Goal: Find specific fact: Find specific fact

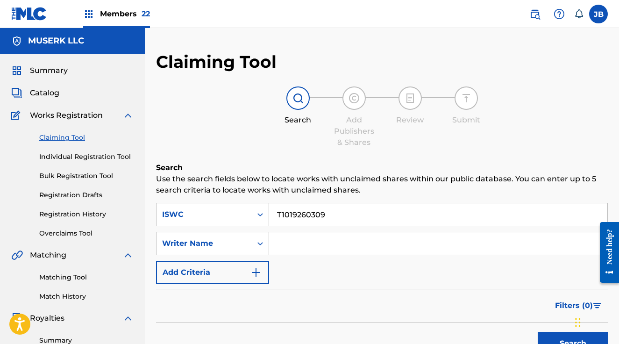
click at [530, 14] on img at bounding box center [534, 13] width 11 height 11
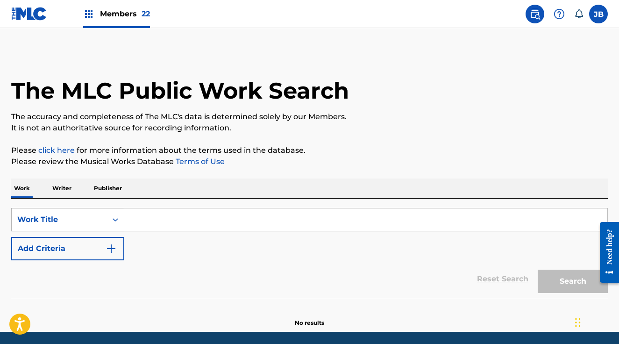
click at [109, 212] on div "Work Title" at bounding box center [67, 219] width 113 height 23
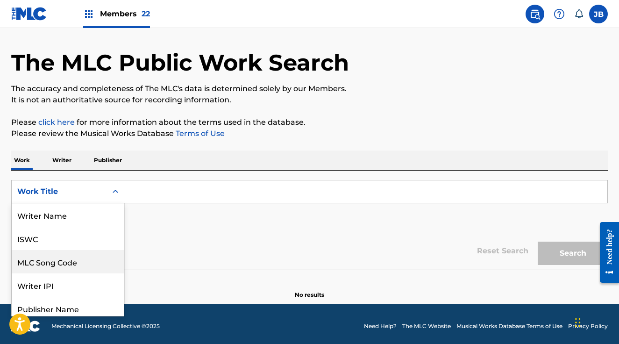
scroll to position [47, 0]
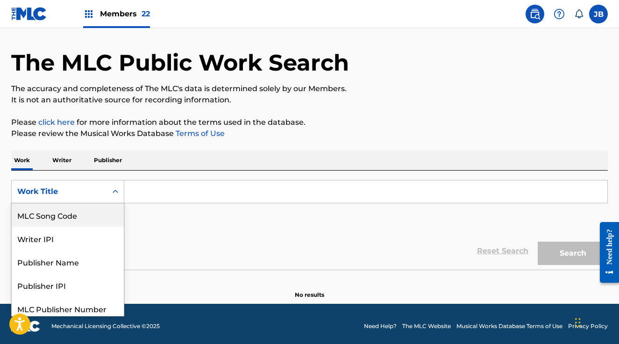
click at [98, 214] on div "MLC Song Code" at bounding box center [68, 214] width 112 height 23
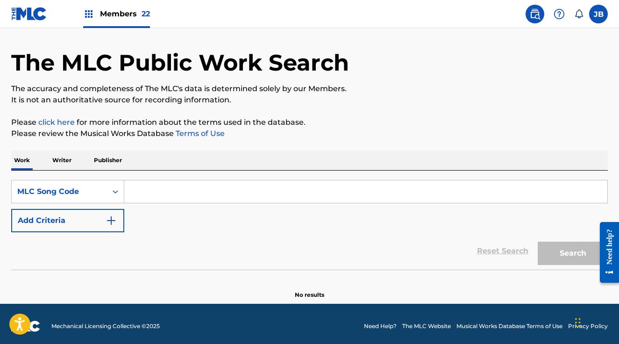
click at [149, 187] on input "Search Form" at bounding box center [365, 191] width 483 height 22
paste input "FA61KN"
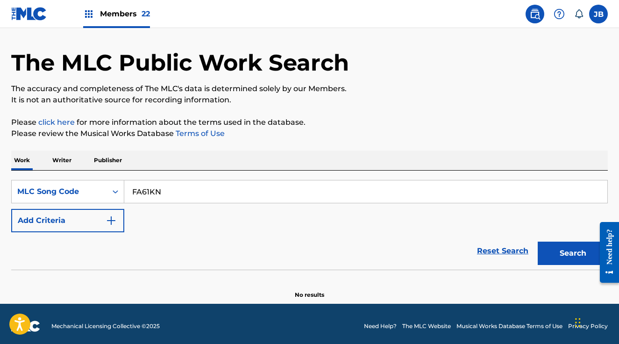
type input "FA61KN"
click at [540, 253] on button "Search" at bounding box center [573, 253] width 70 height 23
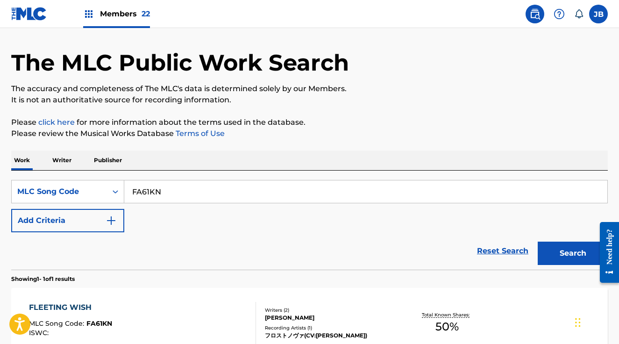
scroll to position [135, 0]
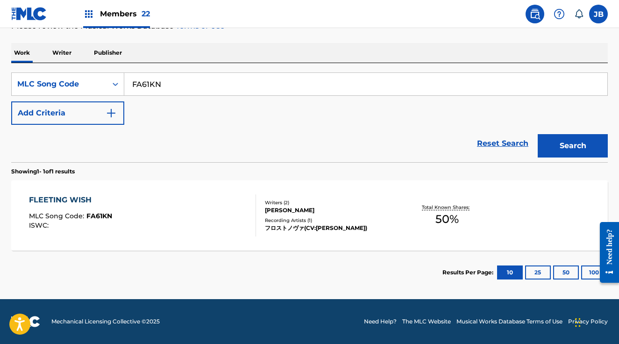
click at [177, 206] on div "FLEETING WISH MLC Song Code : FA61KN ISWC :" at bounding box center [142, 215] width 227 height 42
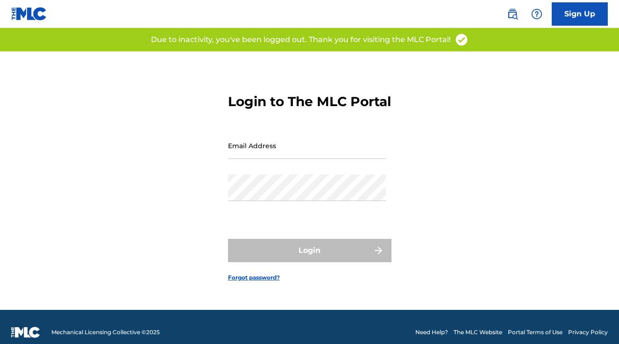
scroll to position [12, 0]
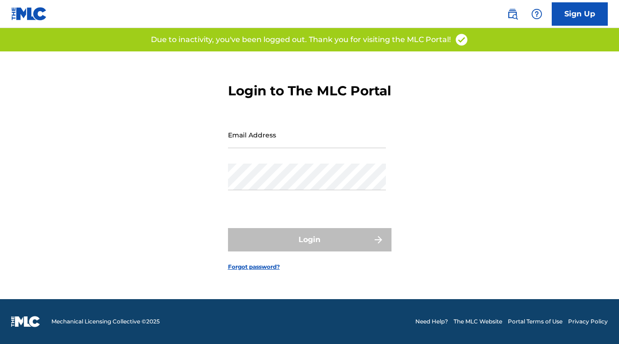
type input "[PERSON_NAME][EMAIL_ADDRESS][PERSON_NAME][DOMAIN_NAME]"
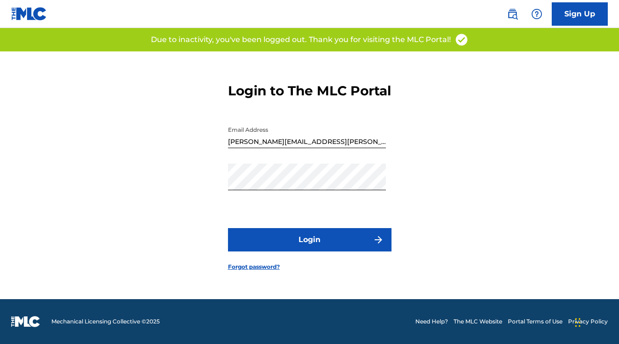
click at [295, 245] on button "Login" at bounding box center [310, 239] width 164 height 23
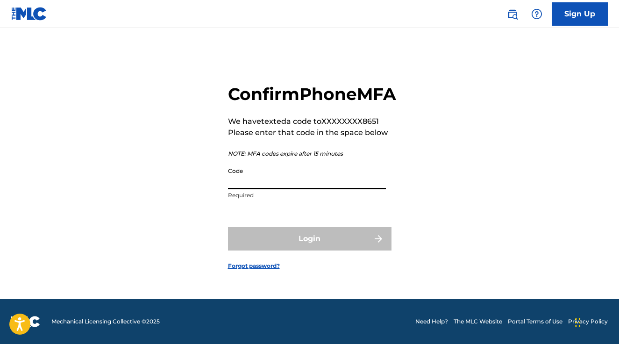
click at [281, 189] on input "Code" at bounding box center [307, 176] width 158 height 27
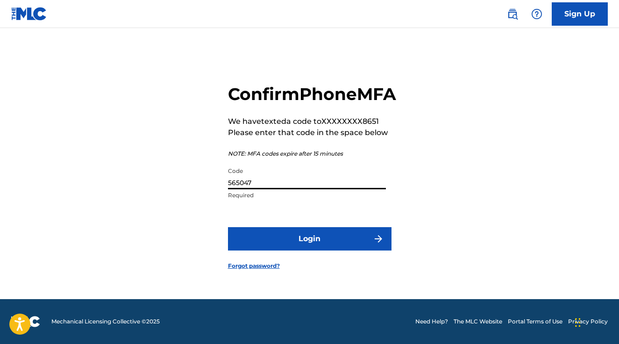
type input "565047"
click at [228, 227] on button "Login" at bounding box center [310, 238] width 164 height 23
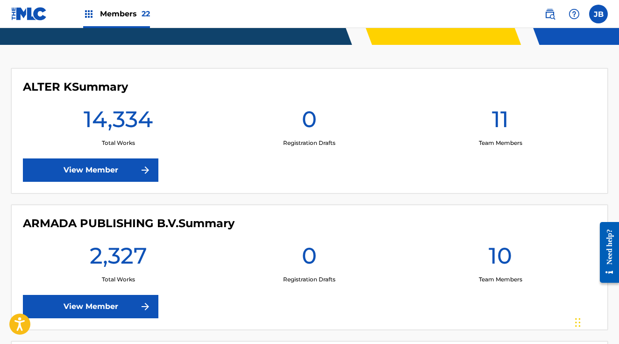
scroll to position [255, 0]
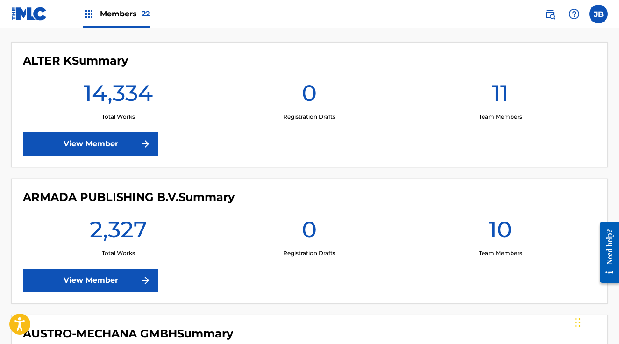
click at [550, 14] on img at bounding box center [549, 13] width 11 height 11
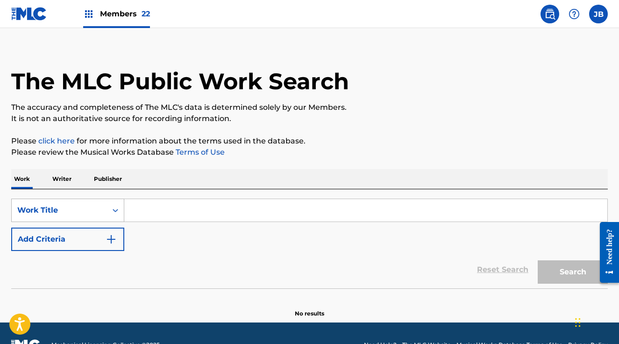
click at [120, 219] on div "Work Title" at bounding box center [67, 210] width 113 height 23
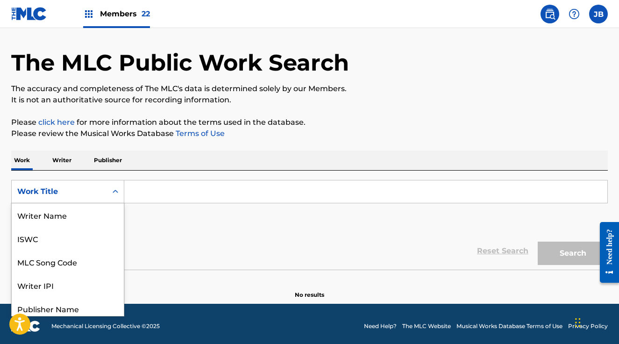
scroll to position [47, 0]
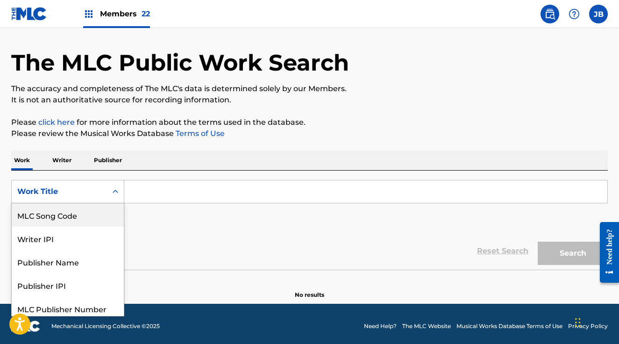
click at [80, 217] on div "MLC Song Code" at bounding box center [68, 214] width 112 height 23
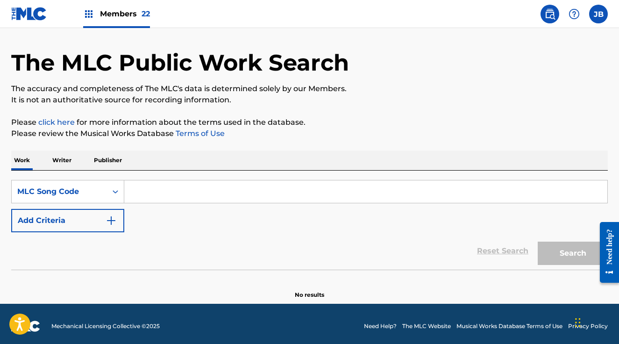
click at [144, 193] on input "Search Form" at bounding box center [365, 191] width 483 height 22
paste input "FA61KN"
type input "FA61KN"
click at [538, 242] on button "Search" at bounding box center [573, 253] width 70 height 23
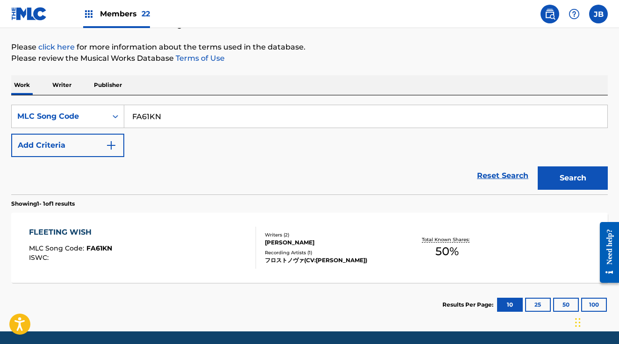
scroll to position [79, 0]
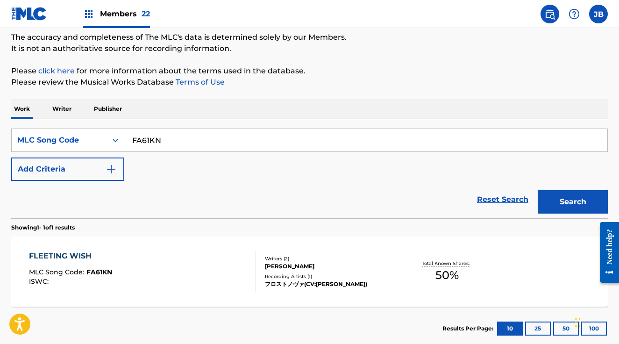
click at [184, 250] on div "FLEETING WISH MLC Song Code : FA61KN ISWC : Writers ( 2 ) [PERSON_NAME] Recordi…" at bounding box center [309, 271] width 597 height 70
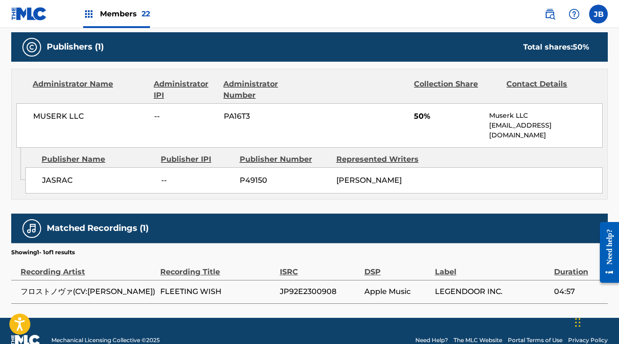
scroll to position [428, 0]
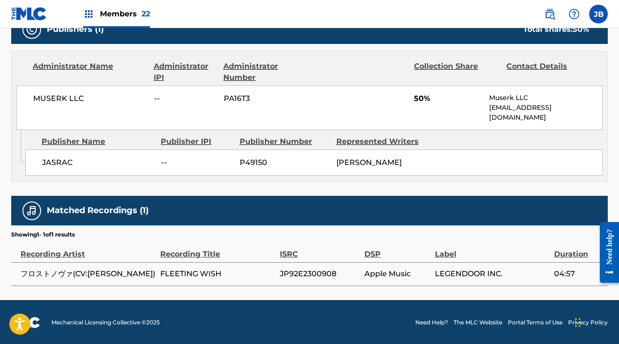
click at [314, 272] on span "JP92E2300908" at bounding box center [320, 273] width 80 height 11
copy span "JP92E2300908"
